Goal: Book appointment/travel/reservation

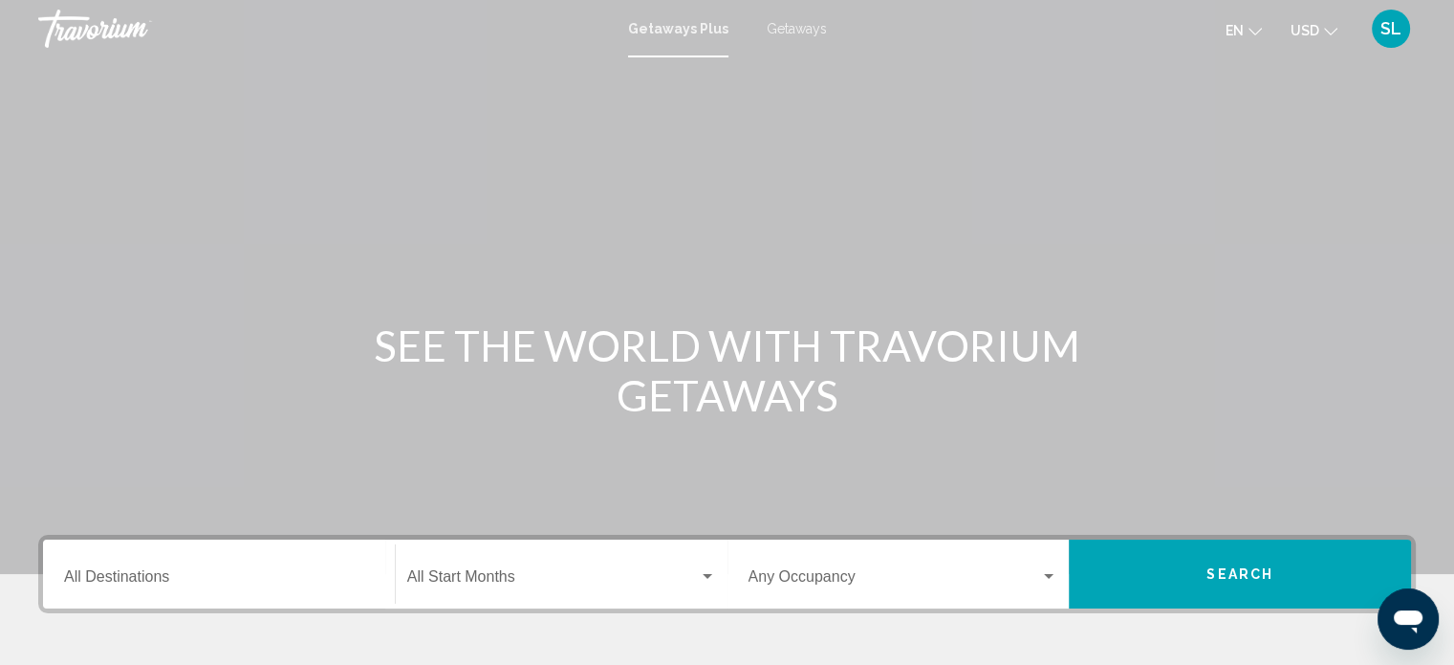
click at [1322, 32] on button "USD USD ($) MXN (Mex$) CAD (Can$) GBP (£) EUR (€) AUD (A$) NZD (NZ$) CNY (CN¥)" at bounding box center [1314, 30] width 47 height 28
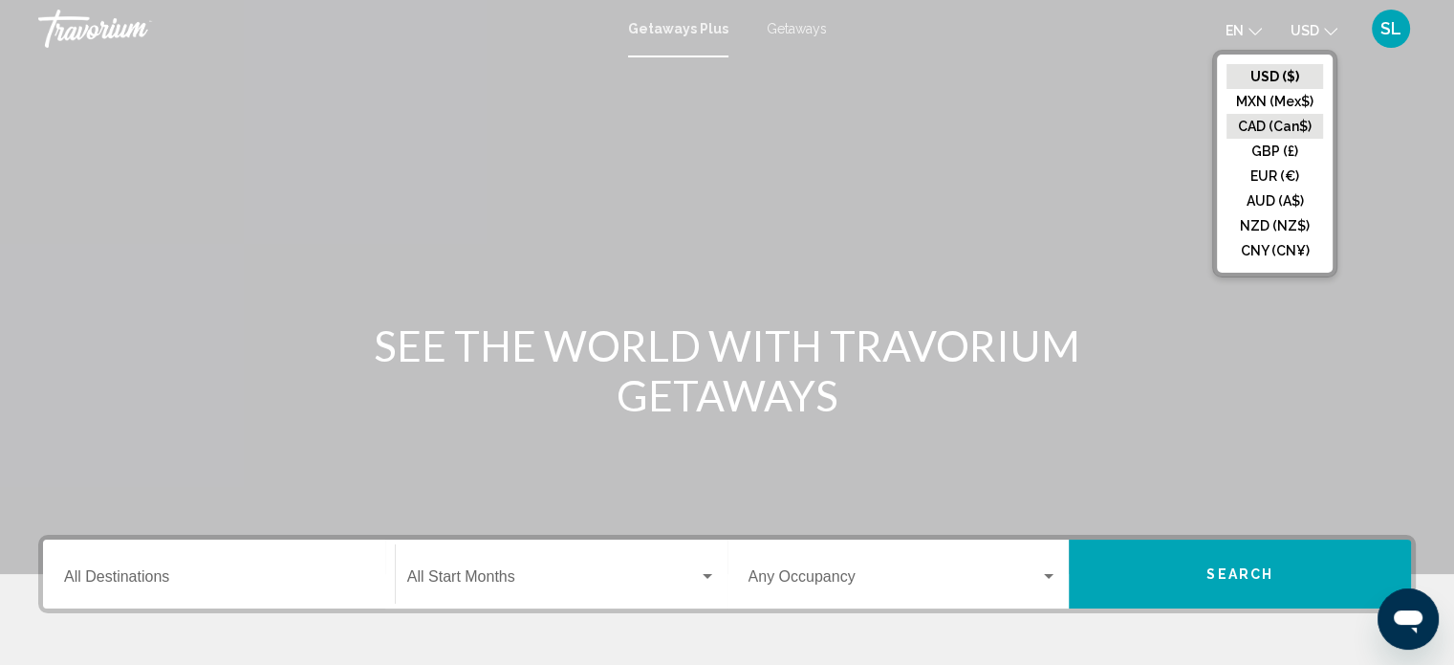
click at [1275, 129] on button "CAD (Can$)" at bounding box center [1275, 126] width 97 height 25
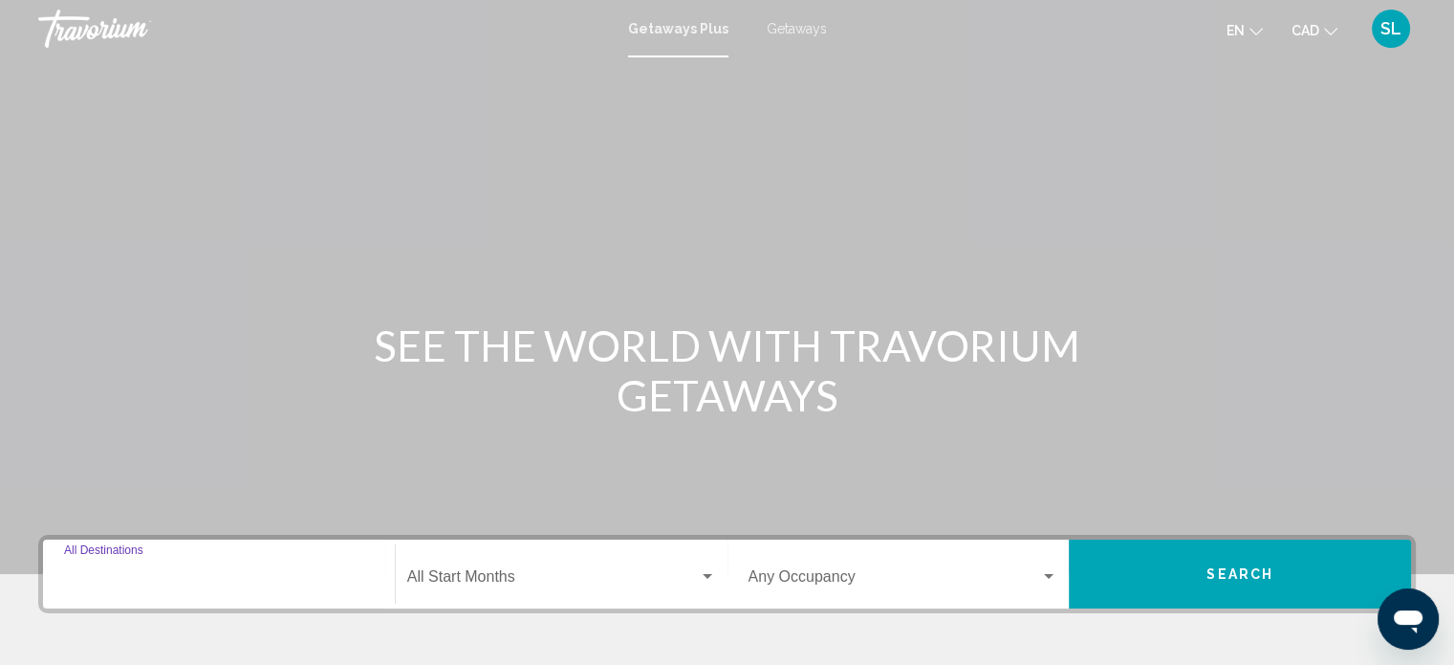
click at [143, 582] on input "Destination All Destinations" at bounding box center [219, 580] width 310 height 17
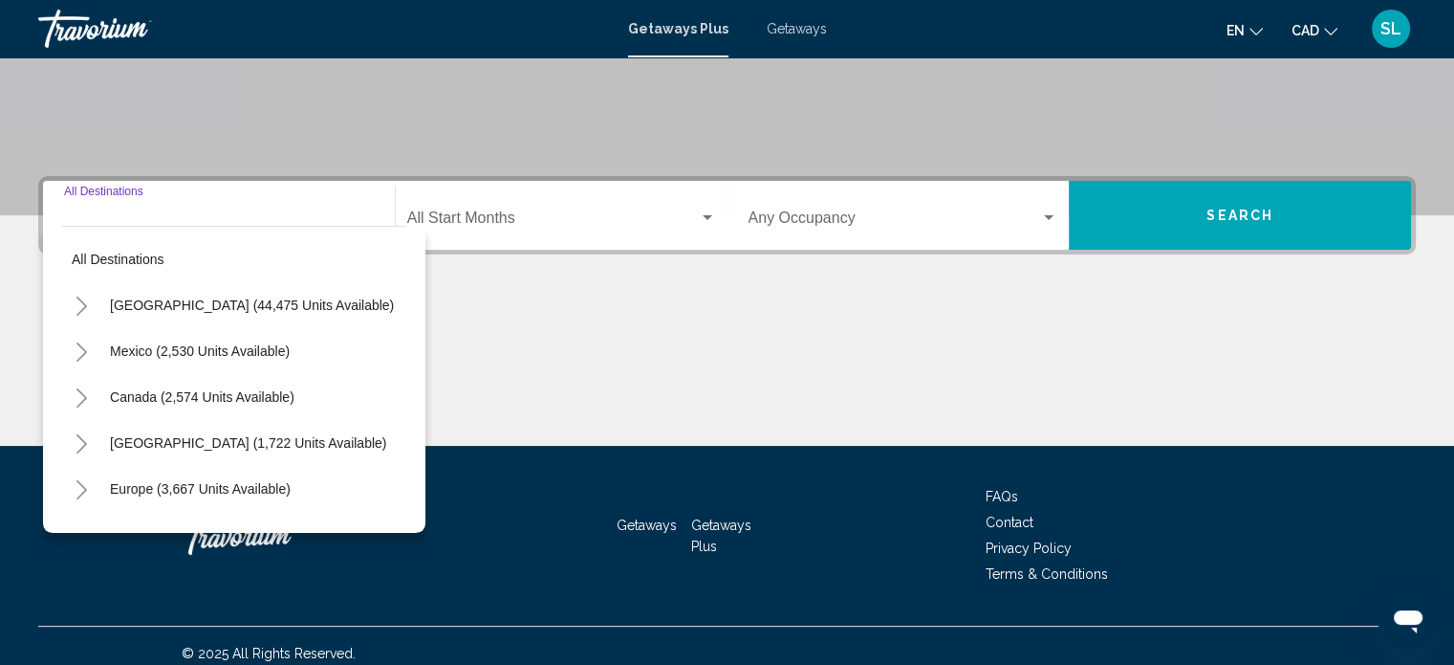
scroll to position [373, 0]
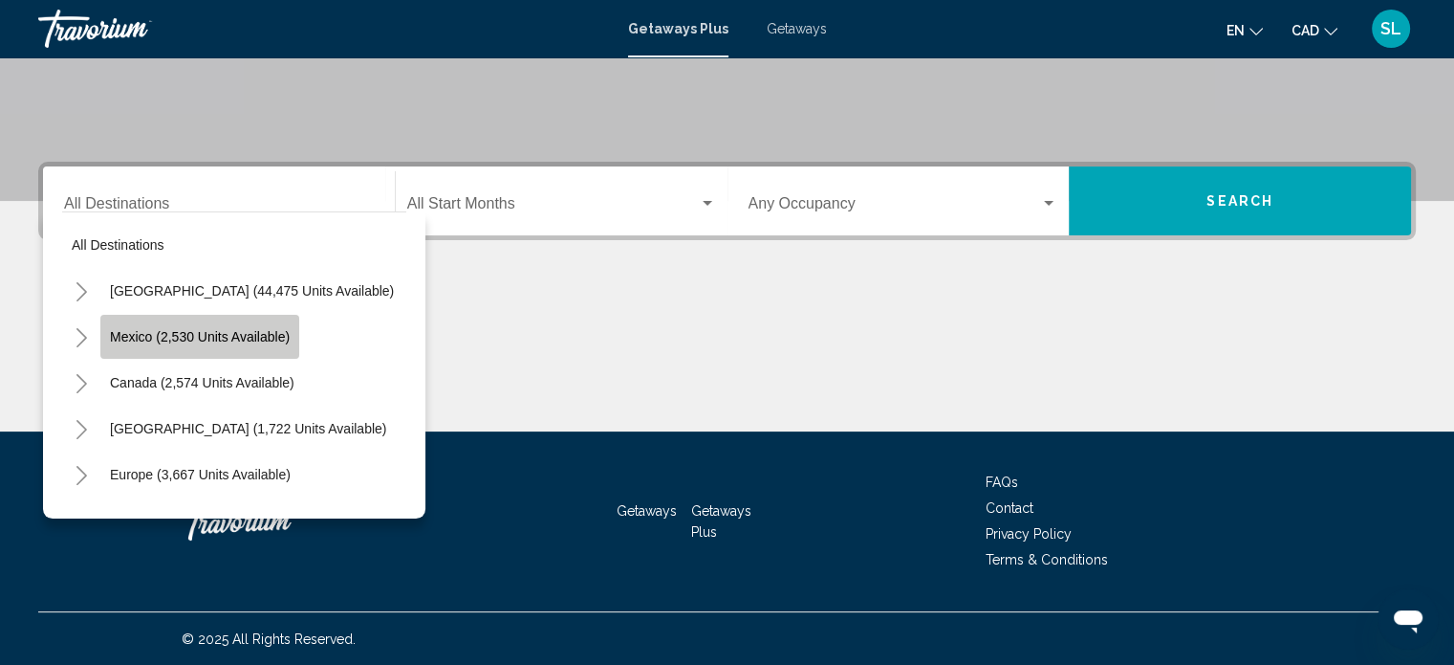
click at [279, 329] on span "Mexico (2,530 units available)" at bounding box center [200, 336] width 180 height 15
type input "**********"
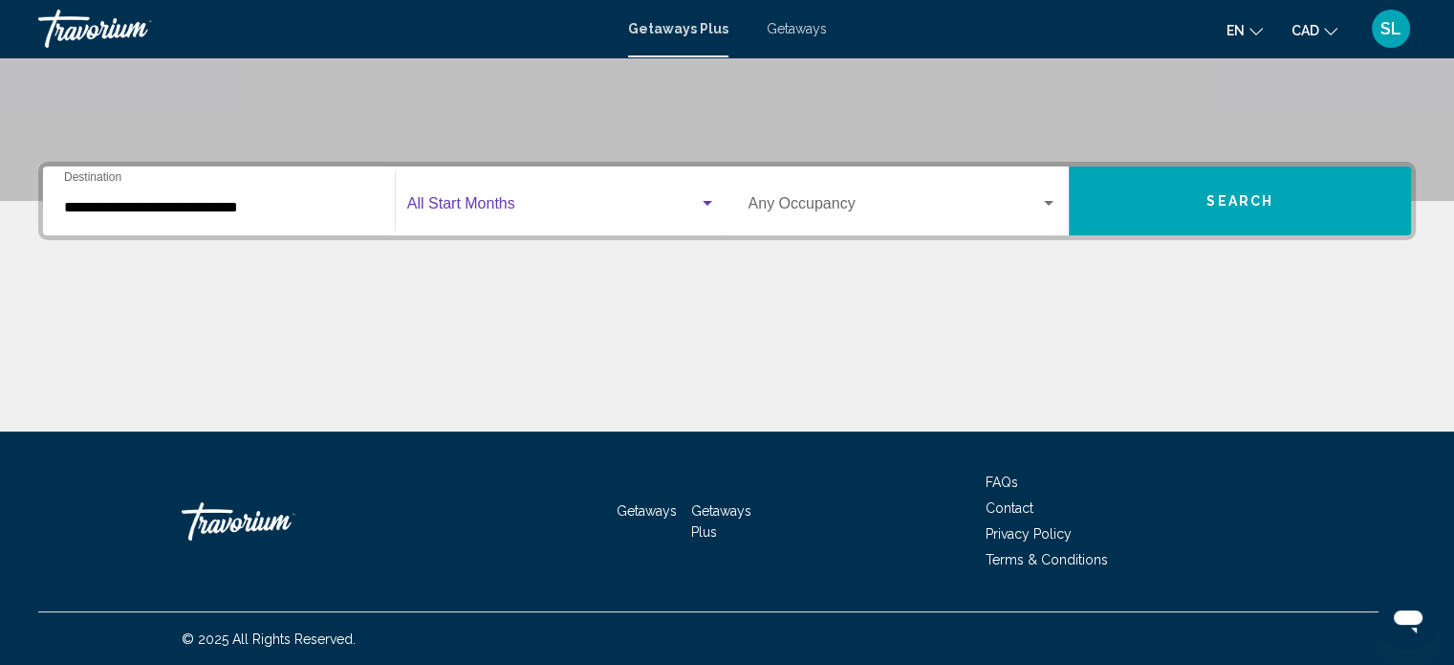
click at [709, 202] on div "Search widget" at bounding box center [708, 203] width 10 height 5
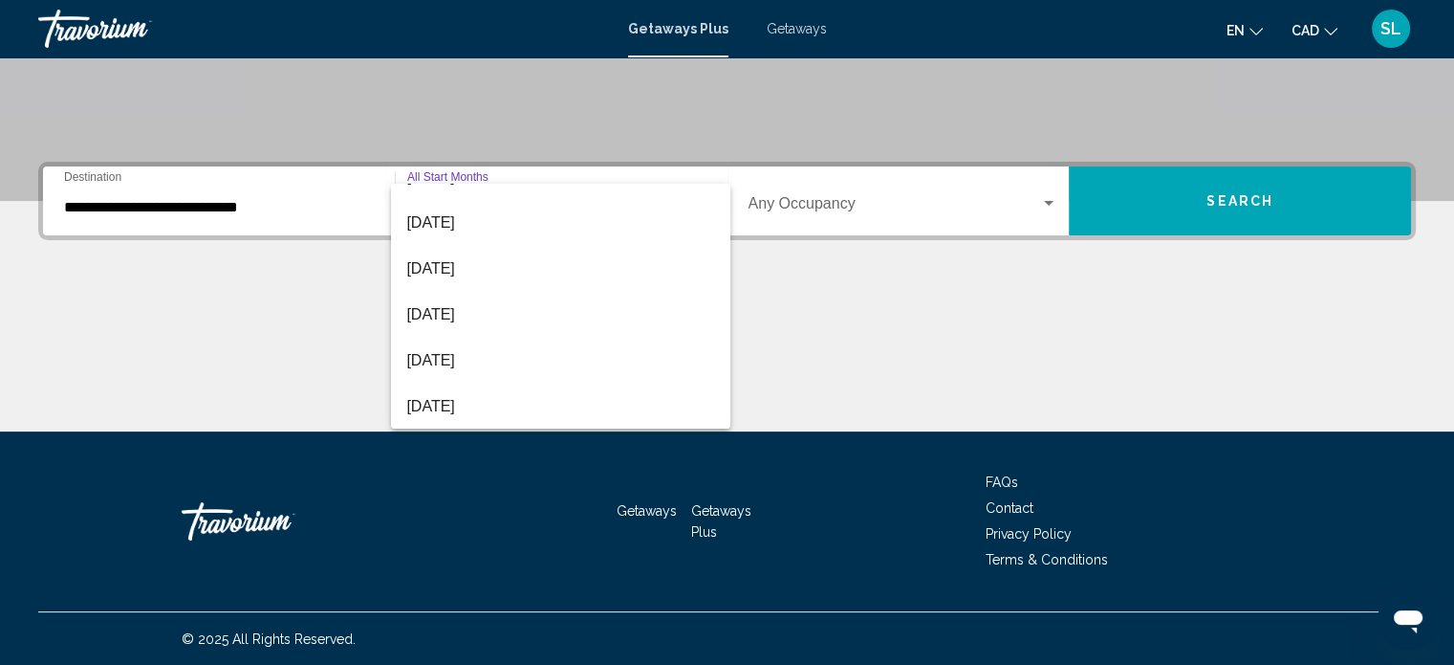
scroll to position [215, 0]
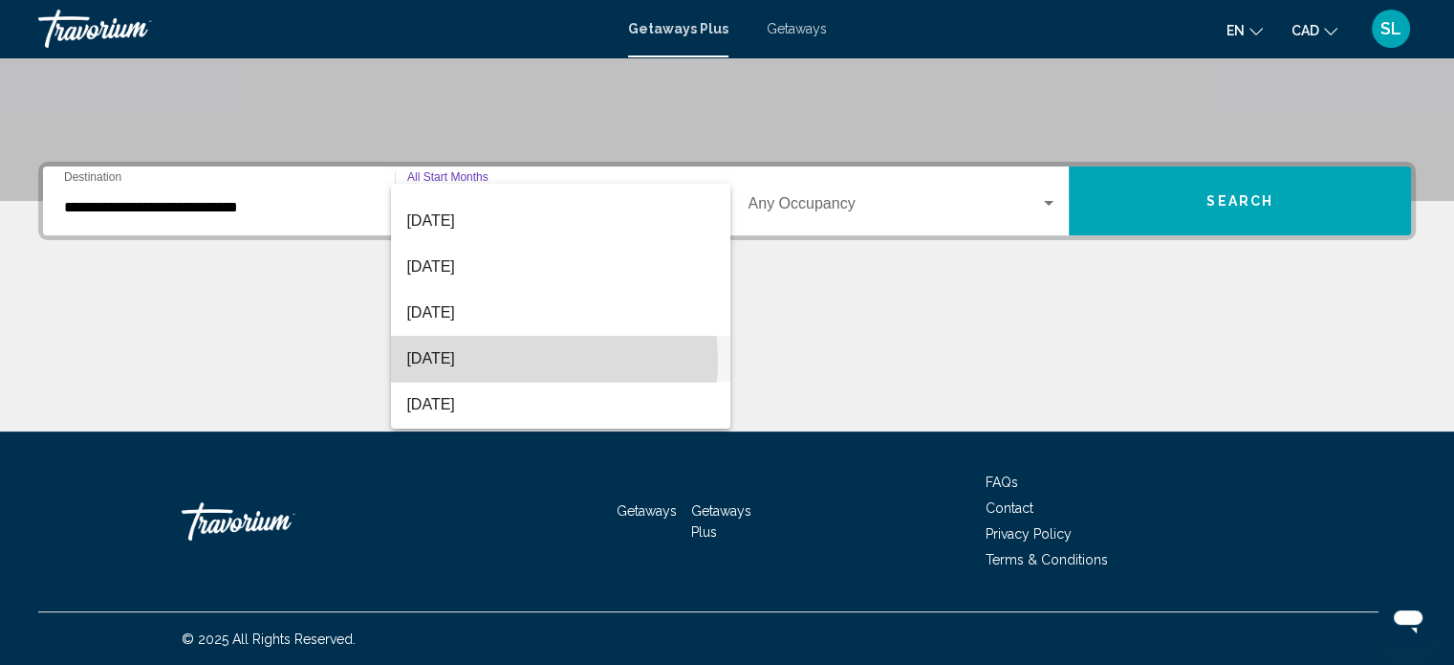
click at [517, 360] on span "[DATE]" at bounding box center [560, 359] width 309 height 46
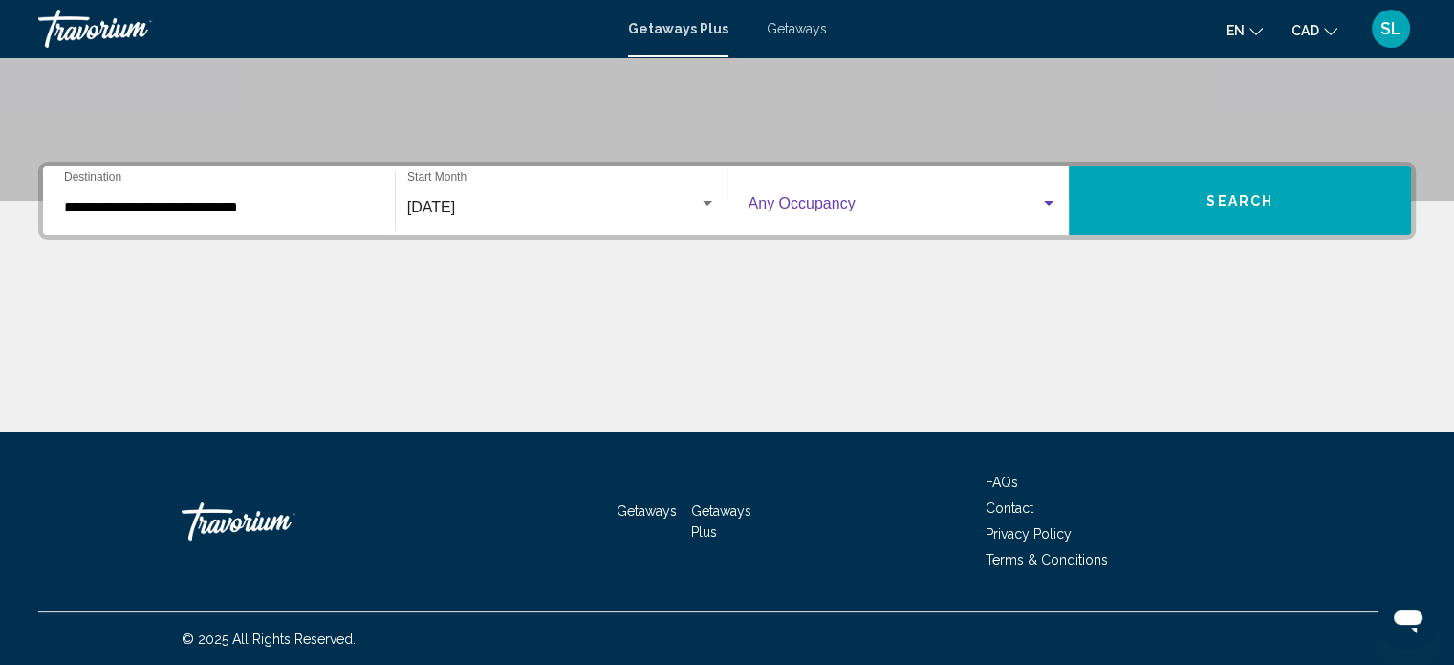
click at [1052, 207] on div "Search widget" at bounding box center [1048, 203] width 17 height 15
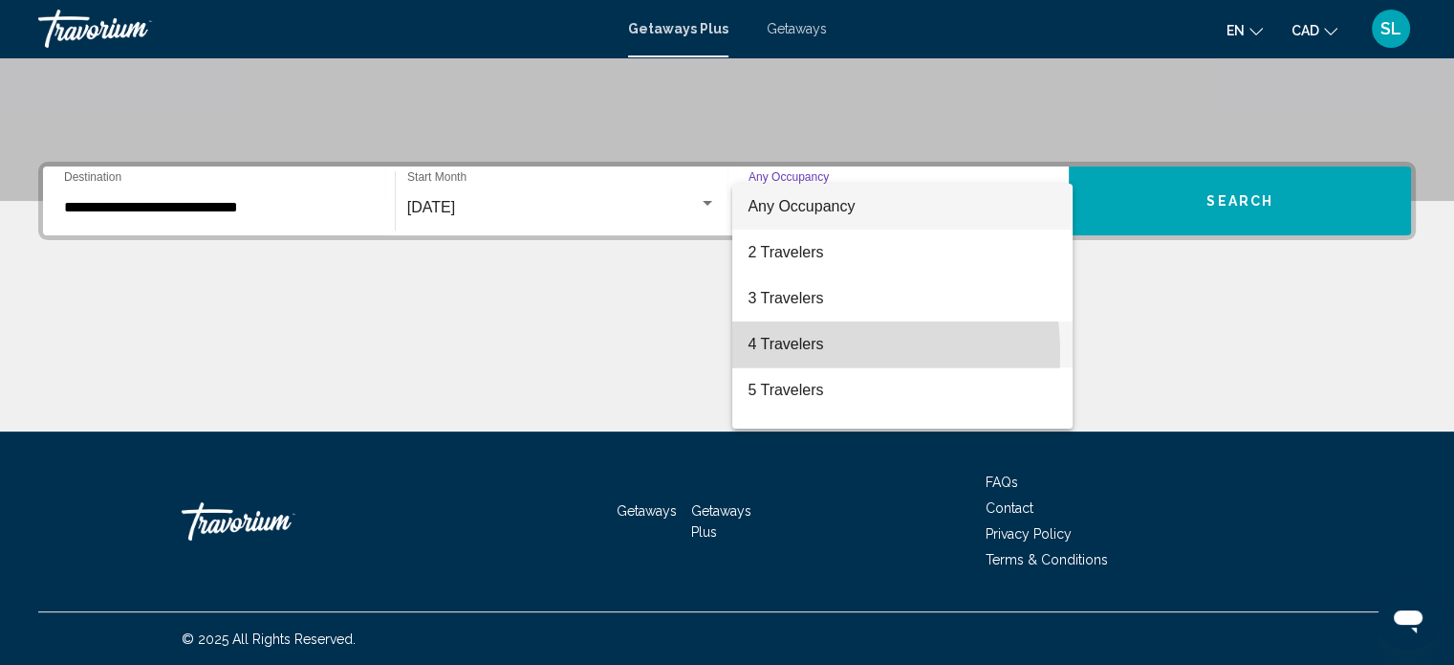
click at [778, 354] on span "4 Travelers" at bounding box center [903, 344] width 310 height 46
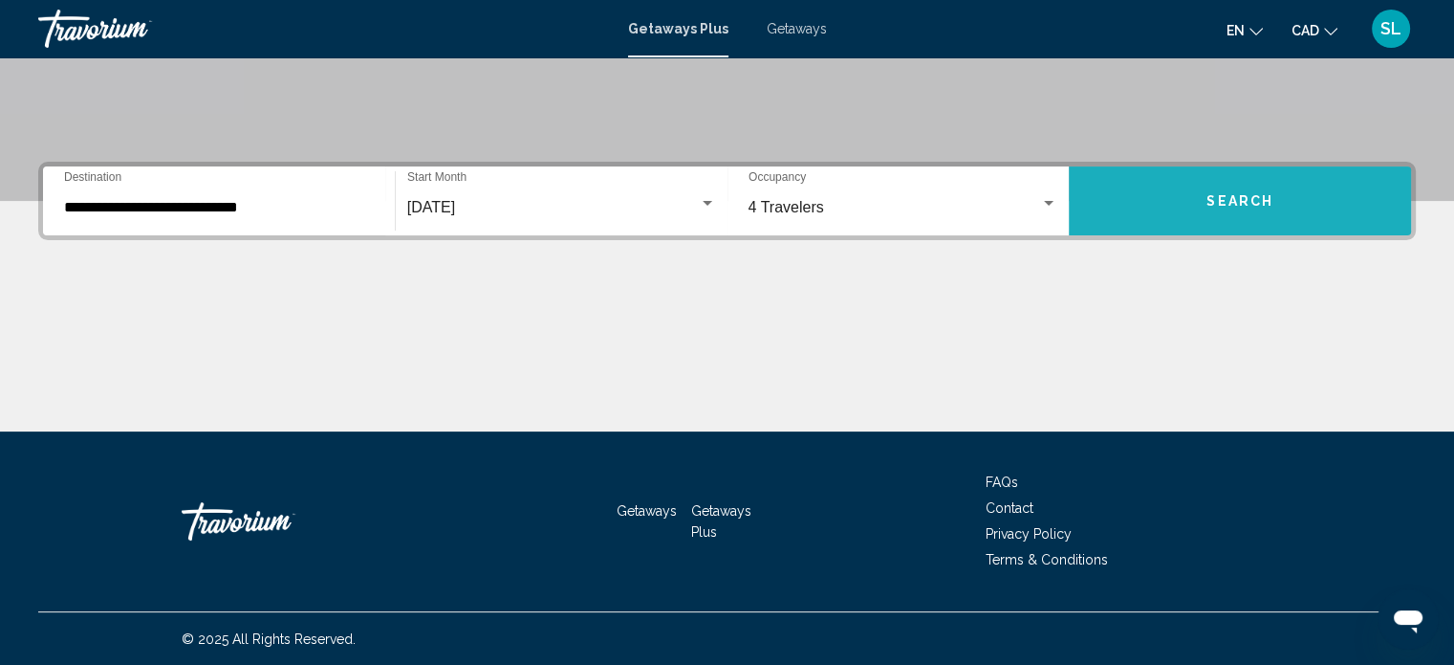
click at [1258, 197] on span "Search" at bounding box center [1240, 201] width 67 height 15
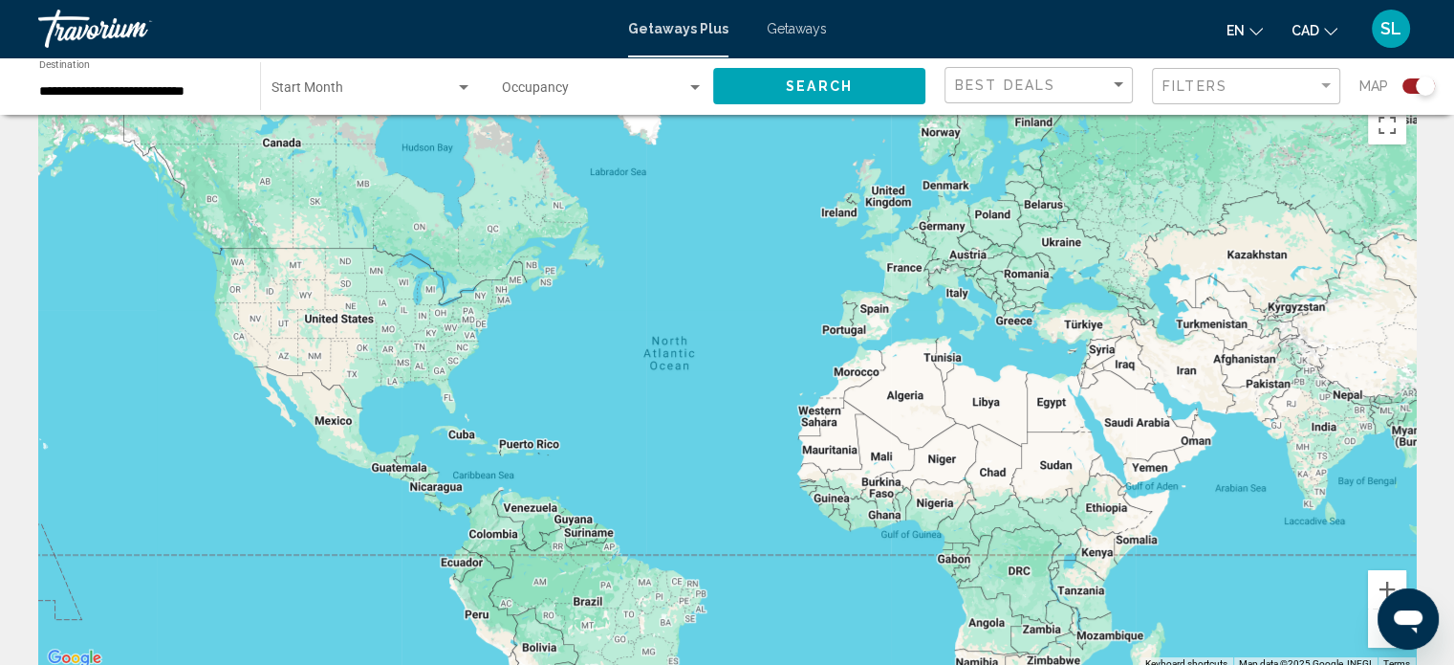
scroll to position [36, 0]
click at [1426, 85] on div "Search widget" at bounding box center [1425, 85] width 19 height 19
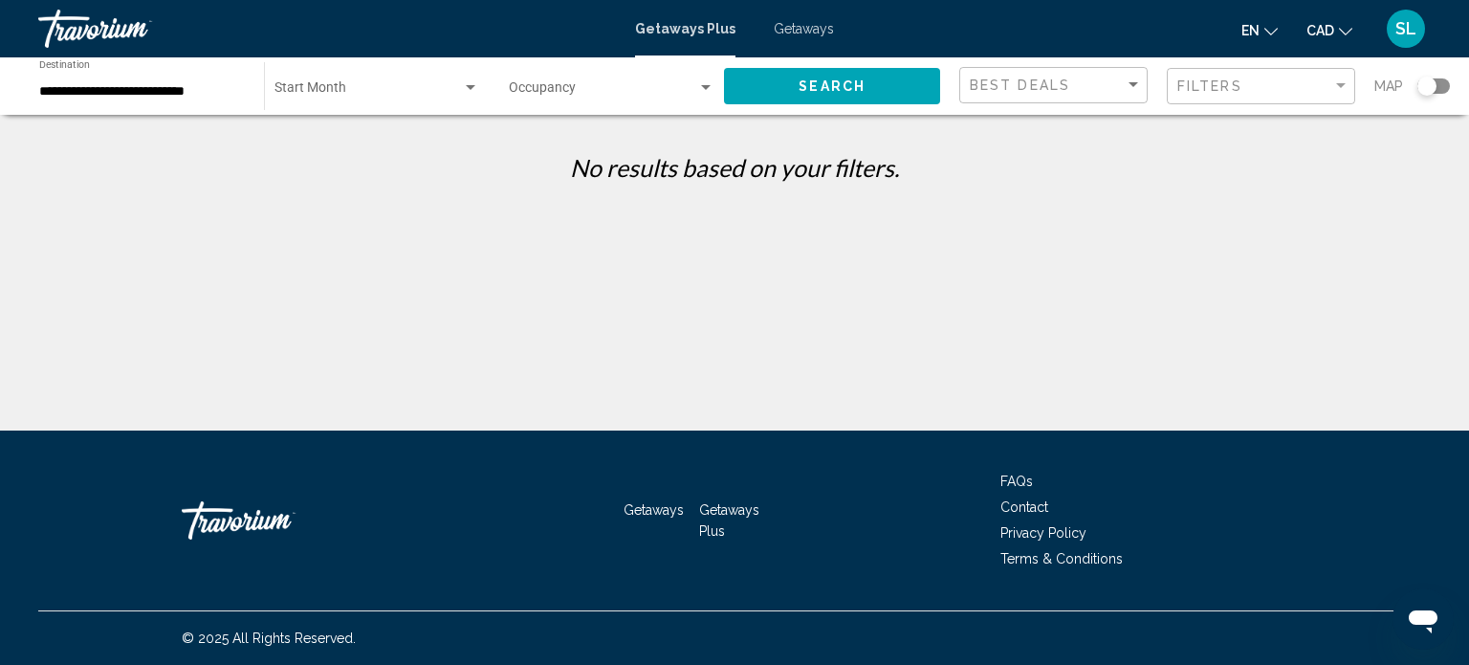
click at [1437, 83] on div "Search widget" at bounding box center [1433, 85] width 33 height 15
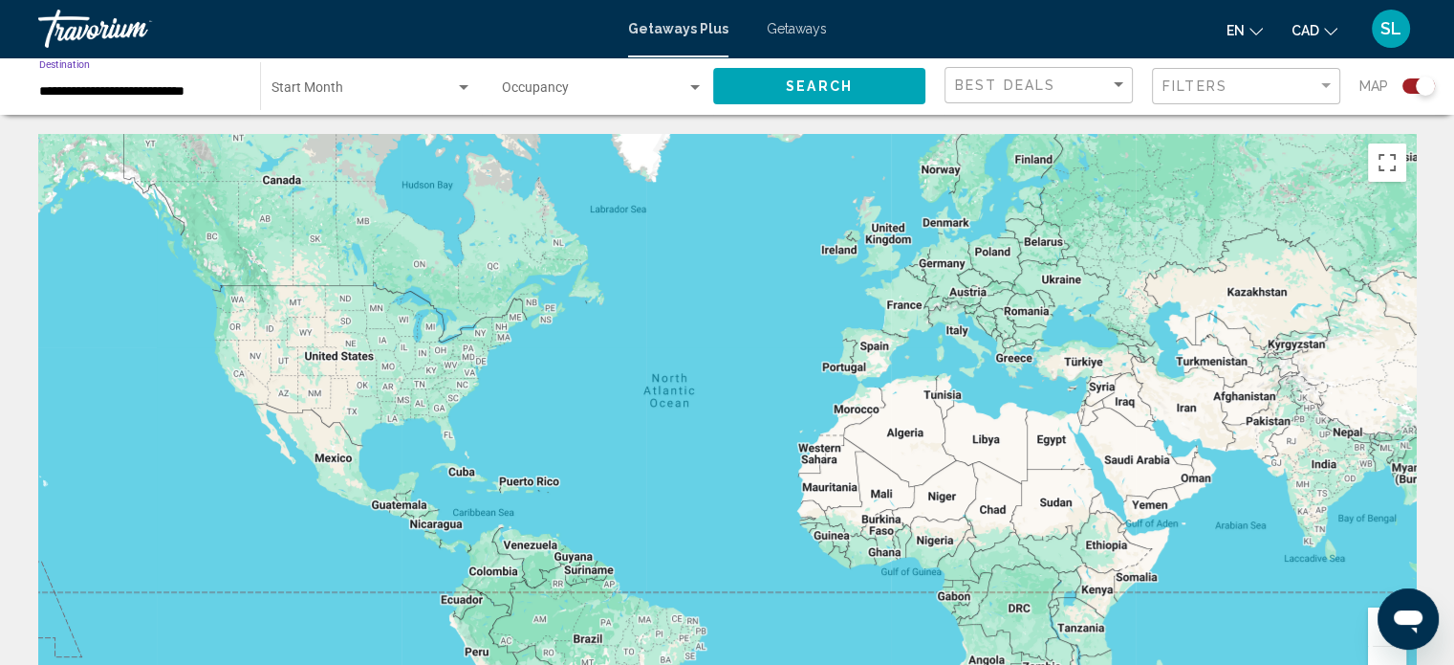
click at [111, 91] on input "**********" at bounding box center [140, 91] width 202 height 15
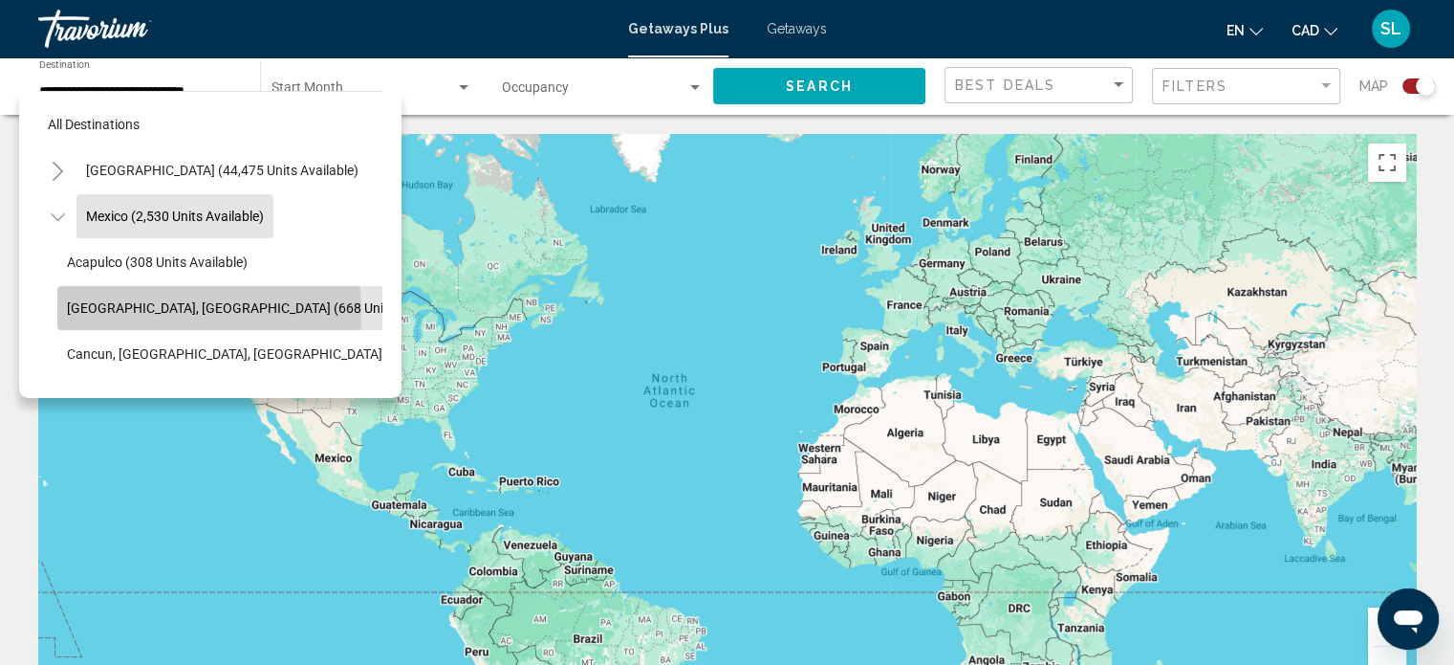
click at [138, 313] on span "[GEOGRAPHIC_DATA], [GEOGRAPHIC_DATA] (668 units available)" at bounding box center [261, 307] width 389 height 15
type input "**********"
